Goal: Find specific page/section: Find specific page/section

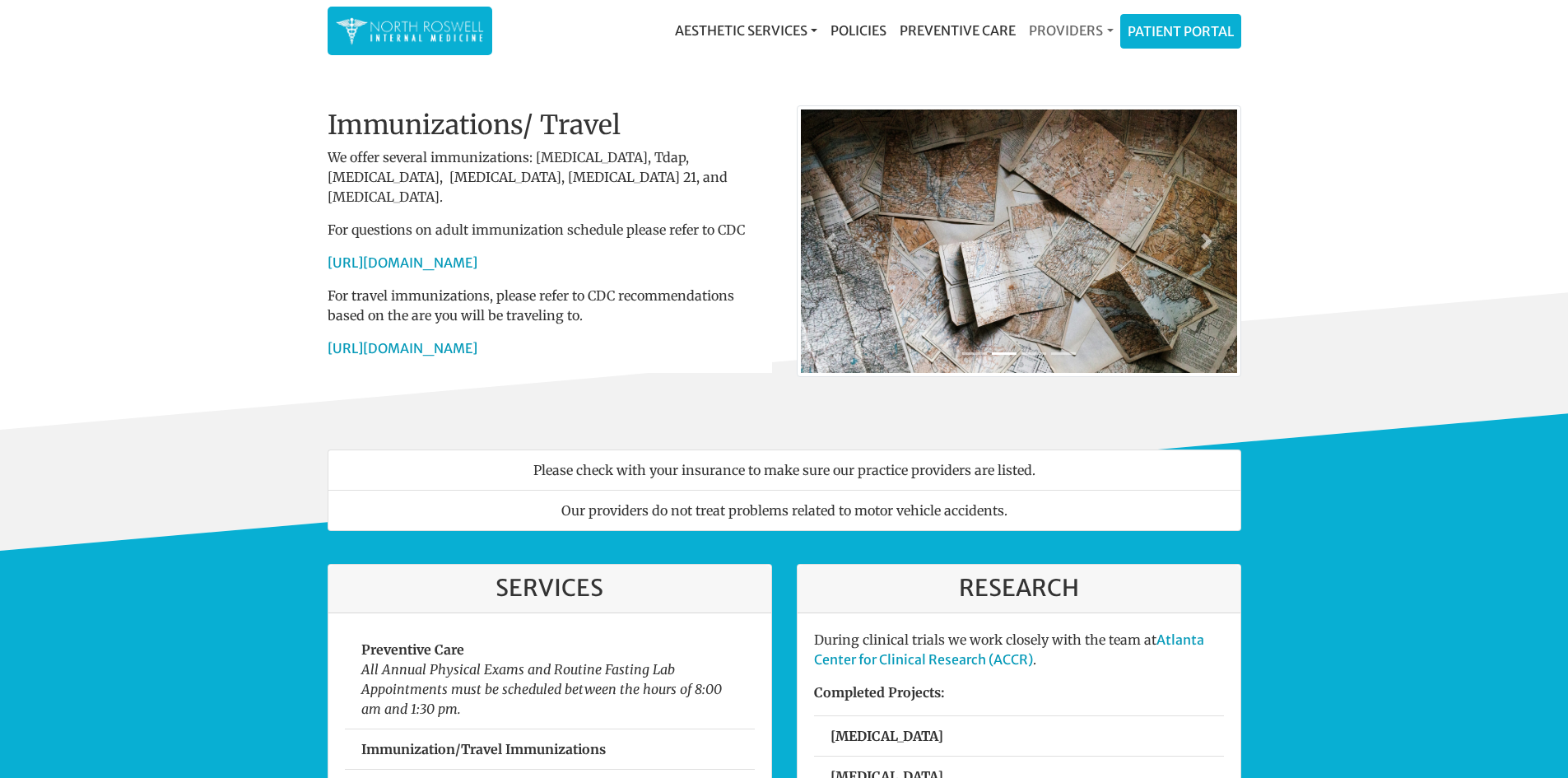
click at [1070, 31] on link "Providers" at bounding box center [1070, 31] width 97 height 33
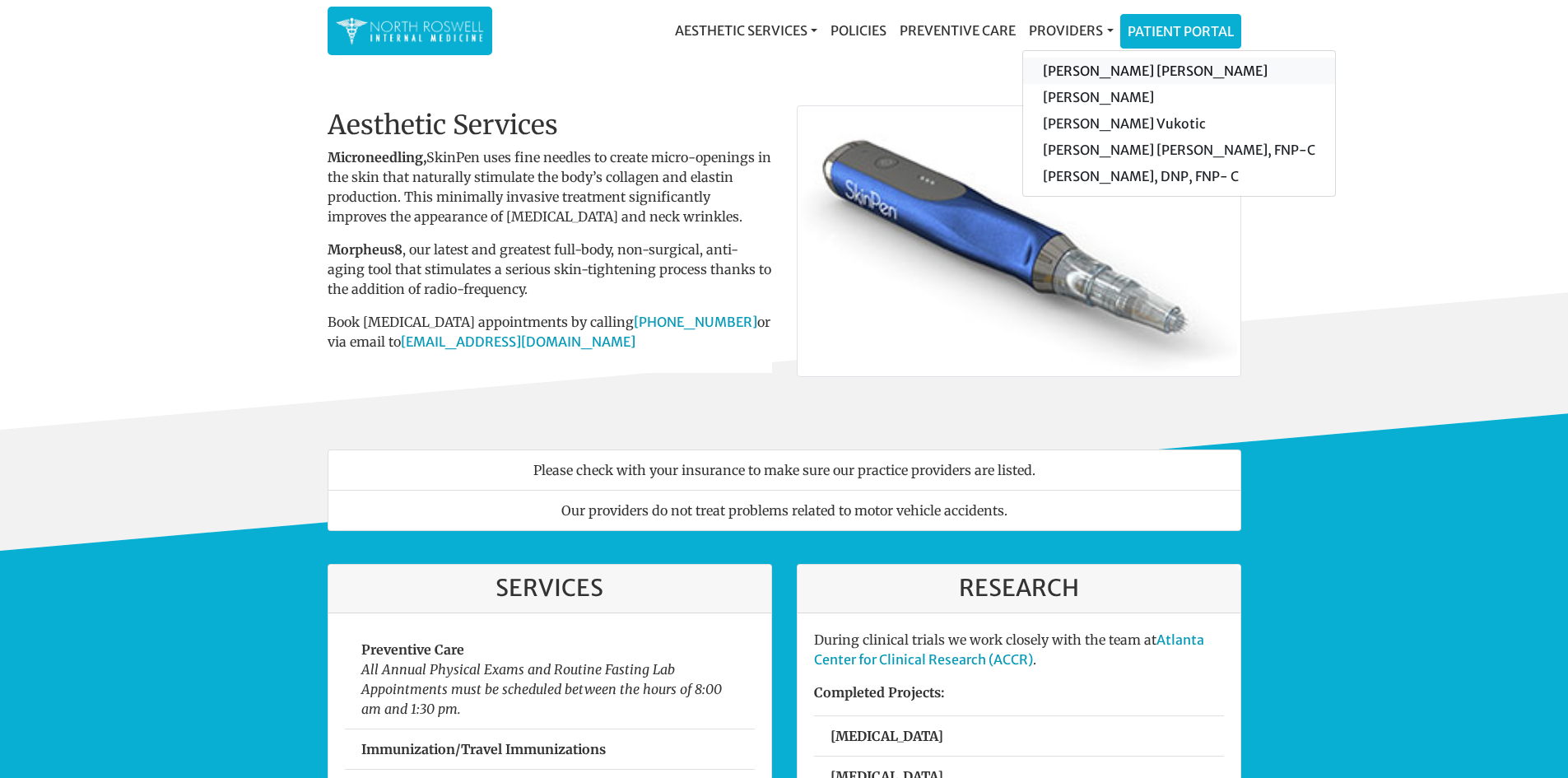
click at [1083, 70] on link "[PERSON_NAME] [PERSON_NAME]" at bounding box center [1178, 70] width 311 height 26
click at [1083, 70] on div "Welcome To Our Practice Our team of family and internal medicine practitioners …" at bounding box center [784, 247] width 938 height 363
